Goal: Information Seeking & Learning: Learn about a topic

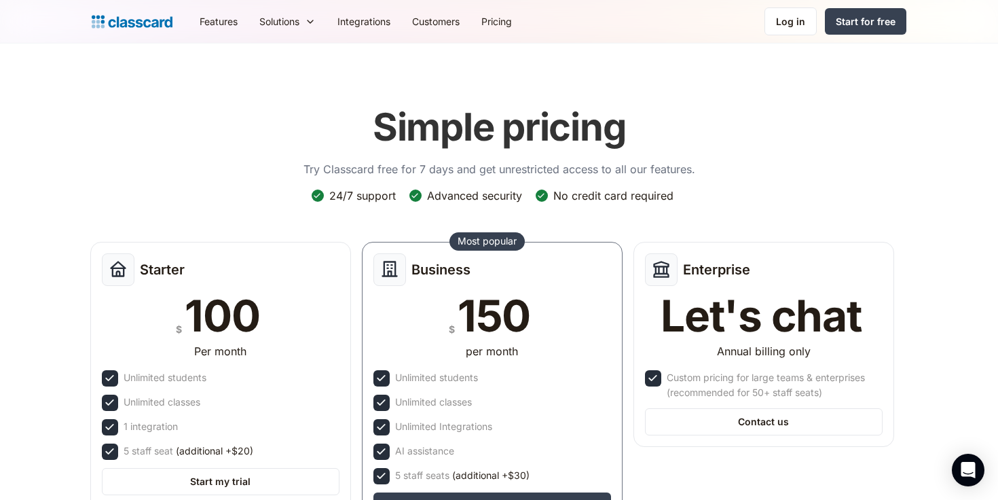
click at [137, 28] on img at bounding box center [132, 21] width 81 height 19
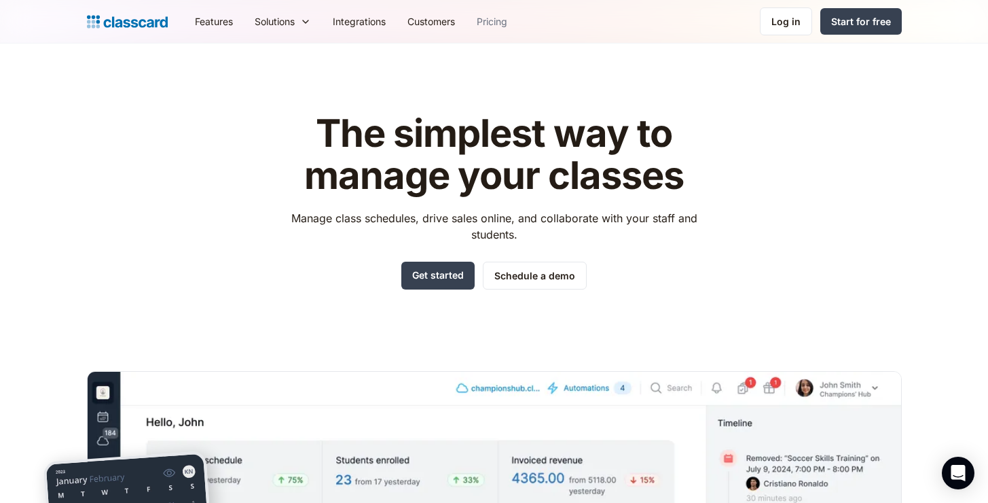
click at [491, 27] on link "Pricing" at bounding box center [492, 21] width 52 height 31
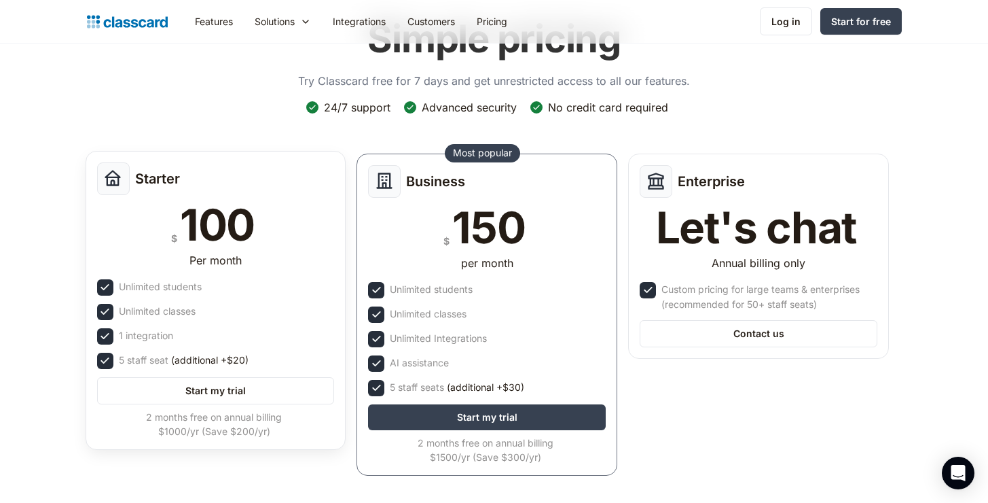
scroll to position [99, 0]
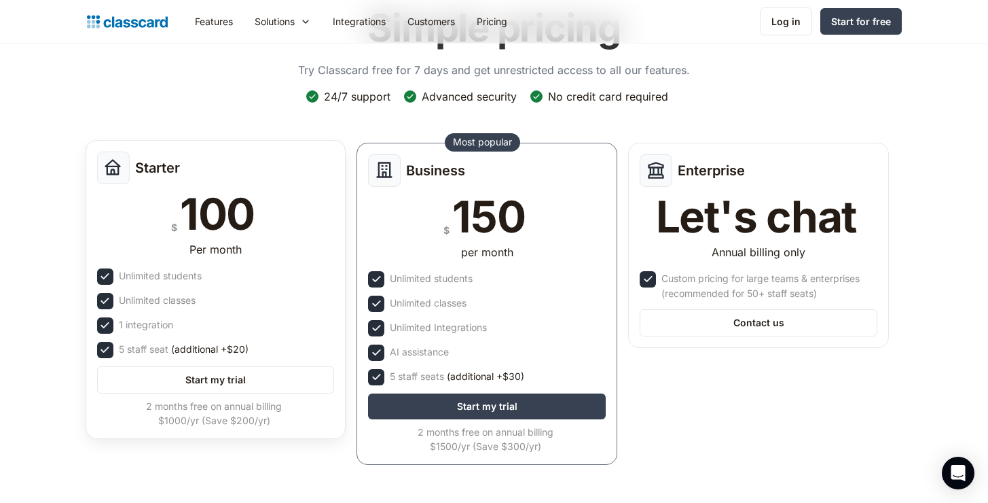
click at [161, 216] on div "$ 100" at bounding box center [216, 213] width 238 height 43
drag, startPoint x: 179, startPoint y: 206, endPoint x: 291, endPoint y: 207, distance: 112.1
click at [291, 207] on div "$ 100" at bounding box center [216, 213] width 238 height 43
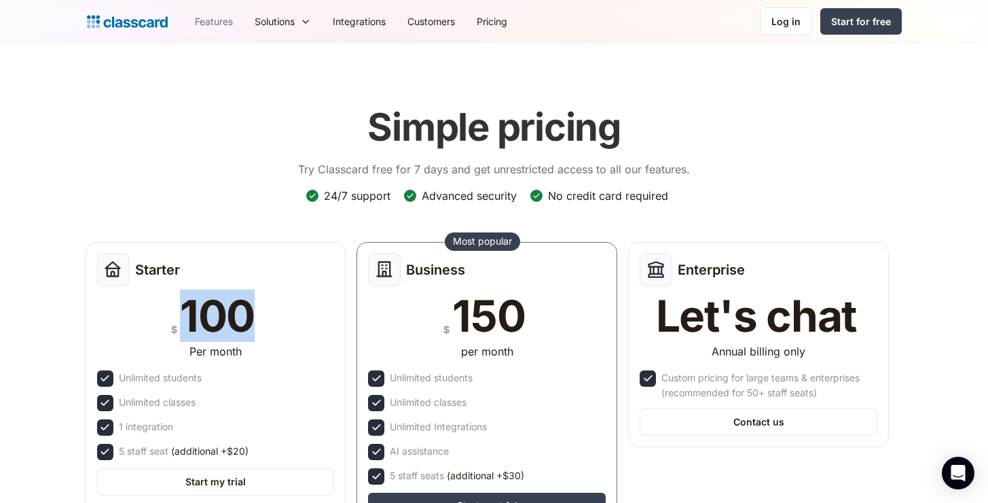
click at [213, 22] on link "Features" at bounding box center [214, 21] width 60 height 31
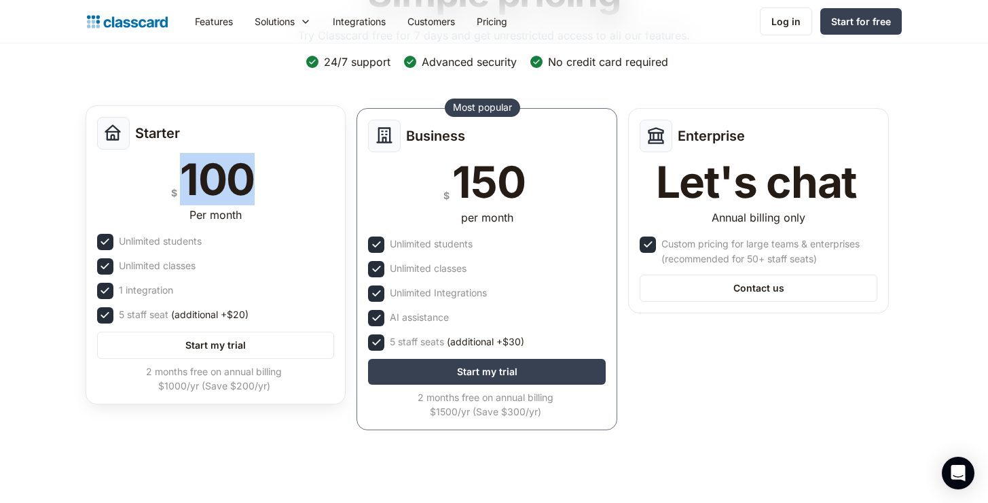
scroll to position [151, 0]
